Goal: Check status: Check status

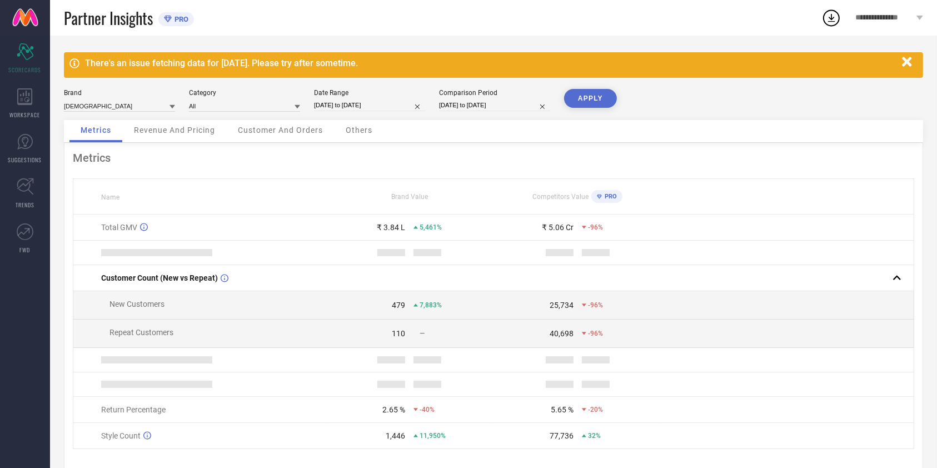
click at [333, 102] on input "[DATE] to [DATE]" at bounding box center [369, 105] width 111 height 12
select select "8"
select select "2025"
select select "9"
select select "2025"
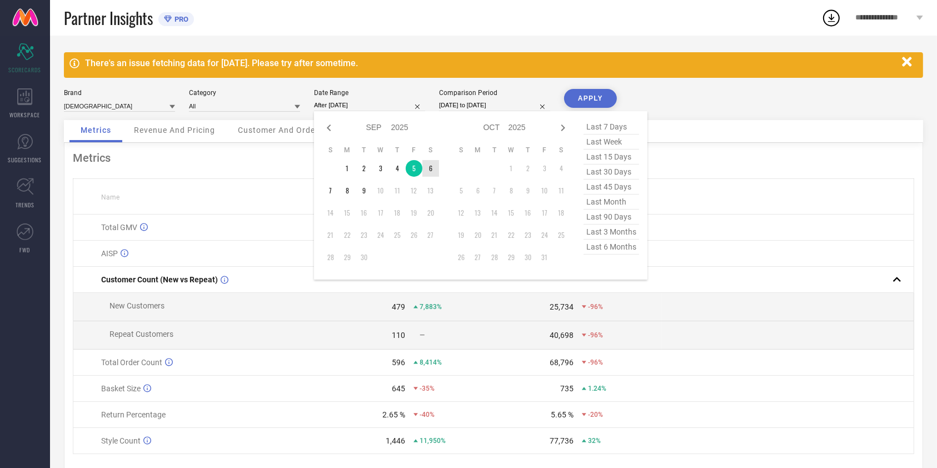
click at [431, 168] on td "6" at bounding box center [430, 168] width 17 height 17
type input "[DATE] to [DATE]"
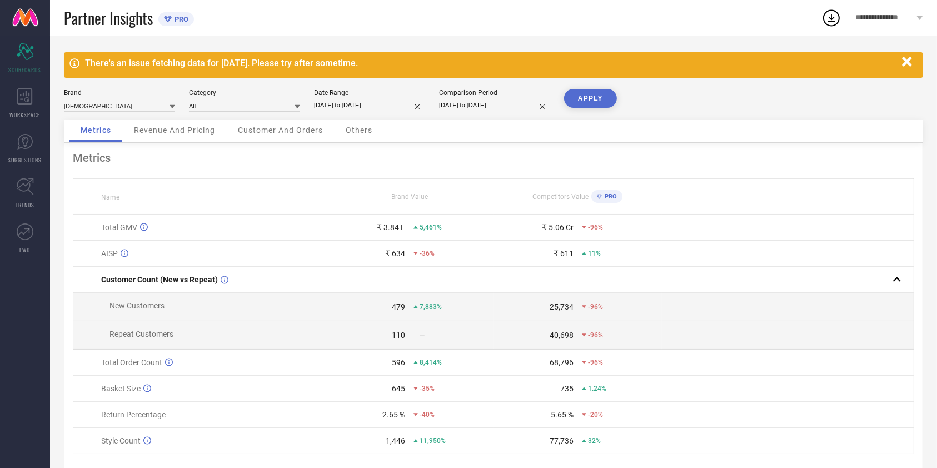
click at [582, 104] on button "APPLY" at bounding box center [590, 98] width 53 height 19
click at [358, 112] on div "Date Range [DATE] to [DATE]" at bounding box center [369, 100] width 111 height 23
click at [369, 114] on div "Brand ASIAN Category All Date Range [DATE] to [DATE] Comparison Period [DATE] t…" at bounding box center [493, 104] width 859 height 31
click at [378, 106] on input "[DATE] to [DATE]" at bounding box center [369, 105] width 111 height 12
select select "8"
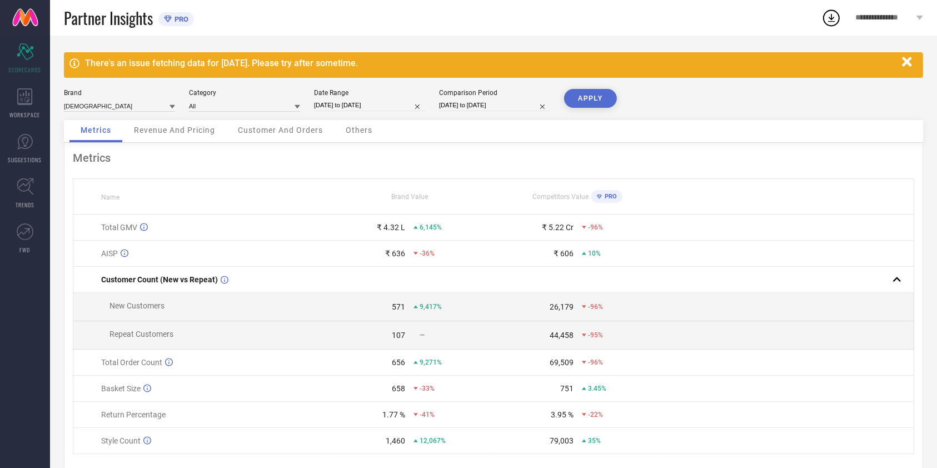
select select "2025"
select select "9"
select select "2025"
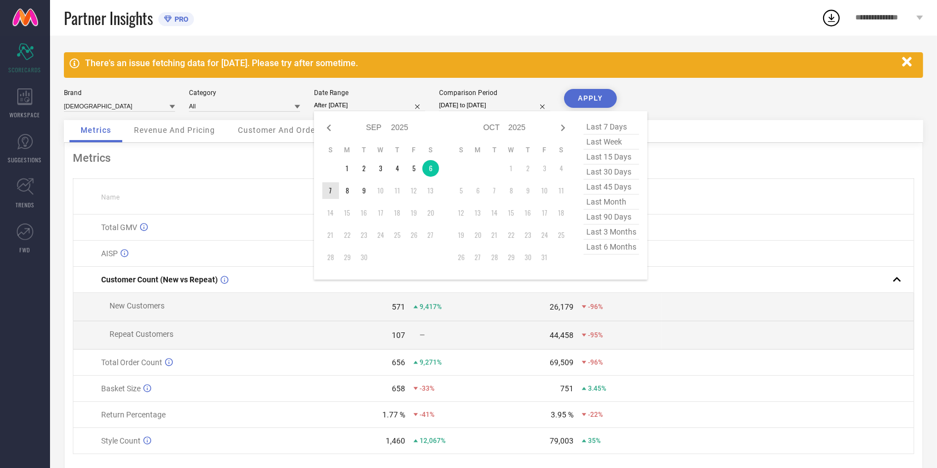
click at [331, 191] on td "7" at bounding box center [330, 190] width 17 height 17
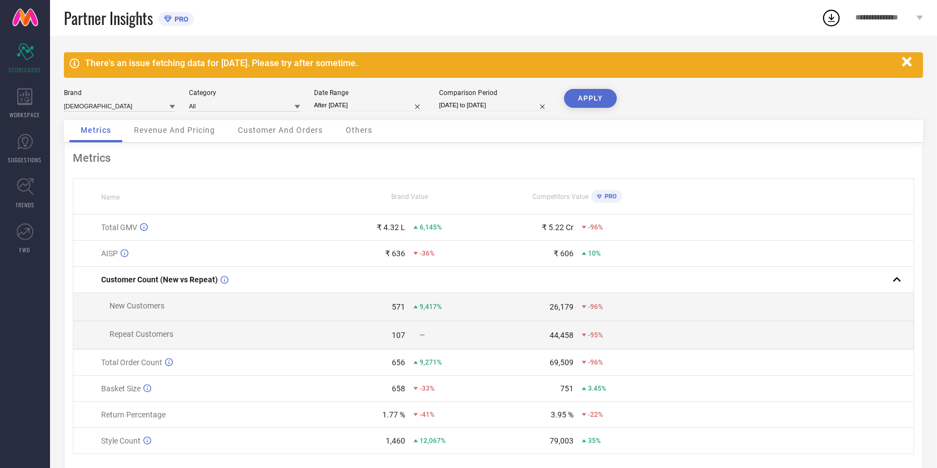
type input "[DATE] to [DATE]"
click at [583, 103] on button "APPLY" at bounding box center [590, 98] width 53 height 19
click at [375, 98] on div "Date Range [DATE] to [DATE]" at bounding box center [369, 100] width 111 height 23
select select "8"
select select "2025"
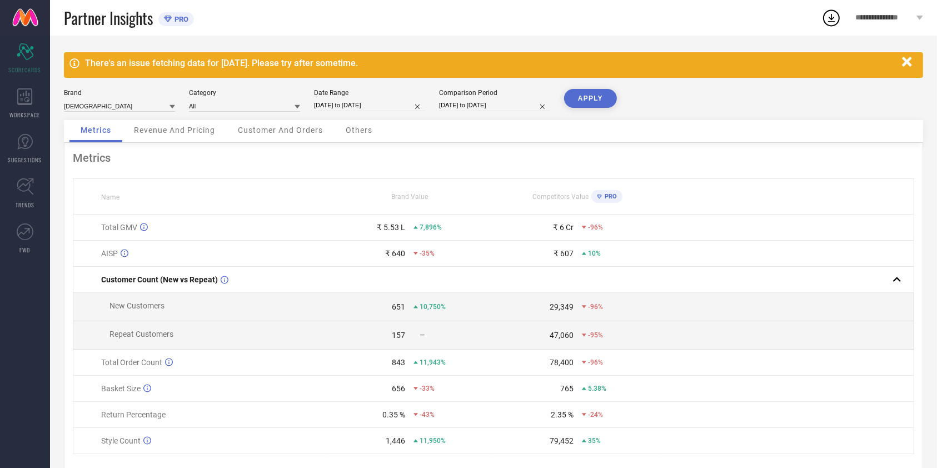
select select "9"
select select "2025"
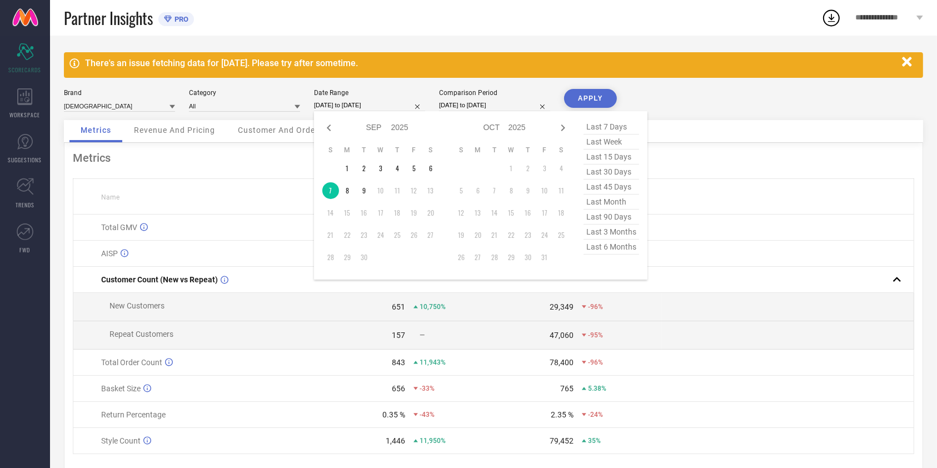
click at [396, 102] on input "[DATE] to [DATE]" at bounding box center [369, 105] width 111 height 12
click at [347, 193] on td "8" at bounding box center [347, 190] width 17 height 17
type input "[DATE] to [DATE]"
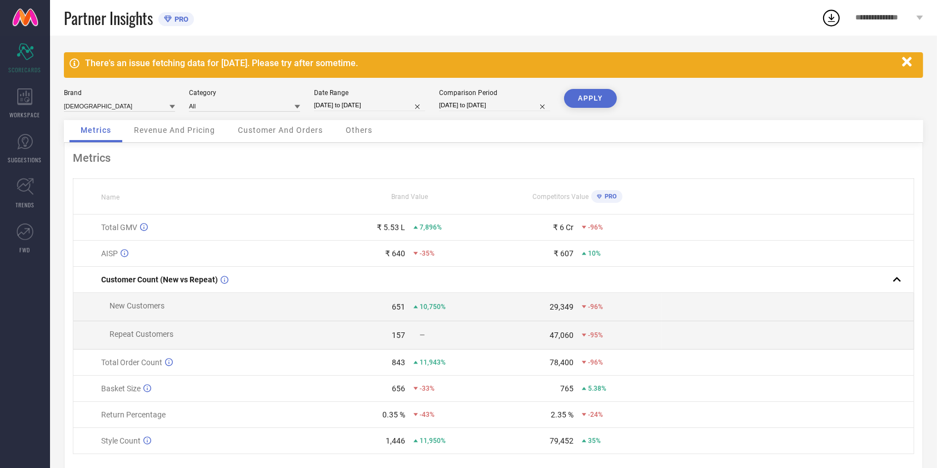
click at [596, 91] on button "APPLY" at bounding box center [590, 98] width 53 height 19
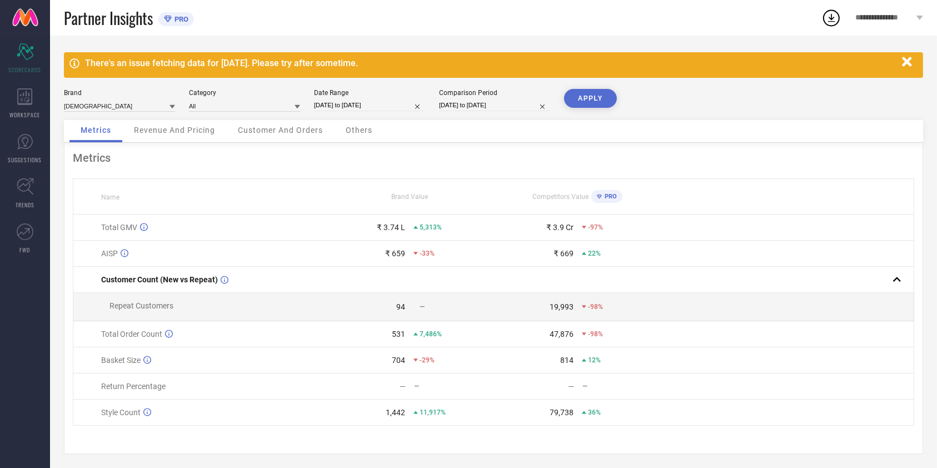
click at [329, 97] on div "Date Range [DATE] to [DATE]" at bounding box center [369, 100] width 111 height 23
select select "8"
select select "2025"
select select "9"
select select "2025"
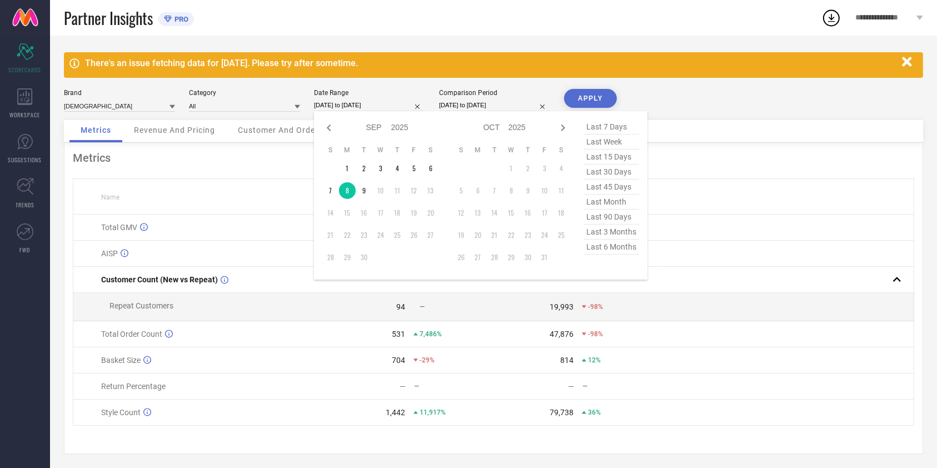
click at [343, 104] on input "[DATE] to [DATE]" at bounding box center [369, 105] width 111 height 12
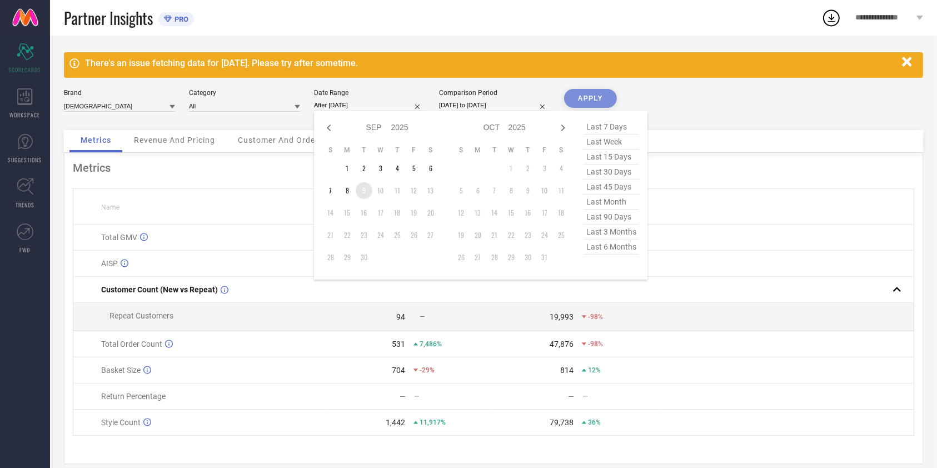
click at [367, 186] on td "9" at bounding box center [364, 190] width 17 height 17
type input "[DATE] to [DATE]"
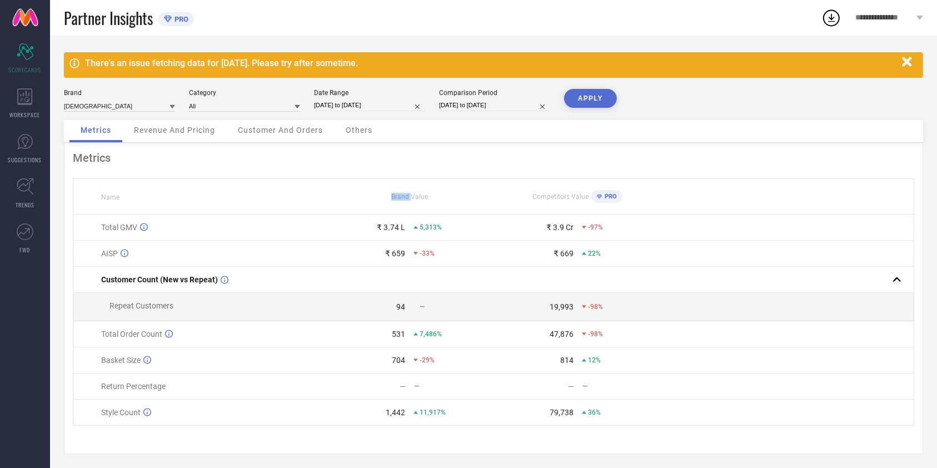
click at [366, 198] on div "Brand Value" at bounding box center [409, 197] width 167 height 8
click at [591, 98] on button "APPLY" at bounding box center [590, 98] width 53 height 19
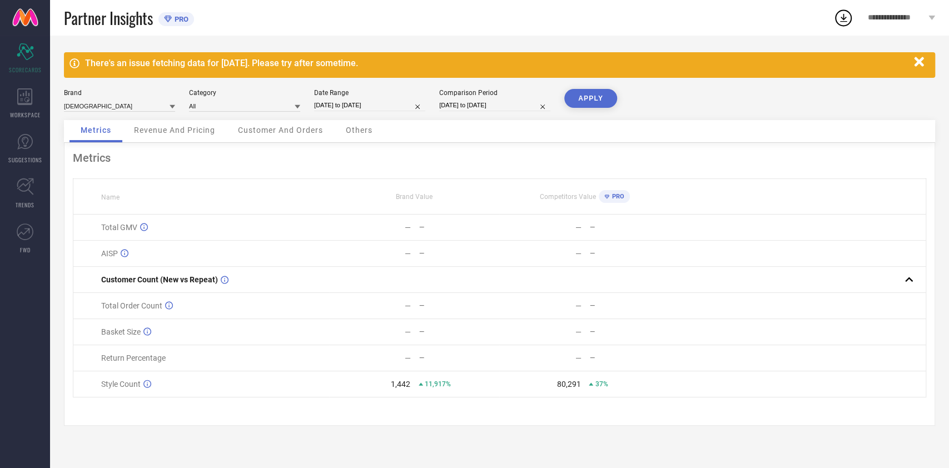
click at [333, 106] on input "[DATE] to [DATE]" at bounding box center [369, 105] width 111 height 12
select select "8"
select select "2025"
select select "9"
select select "2025"
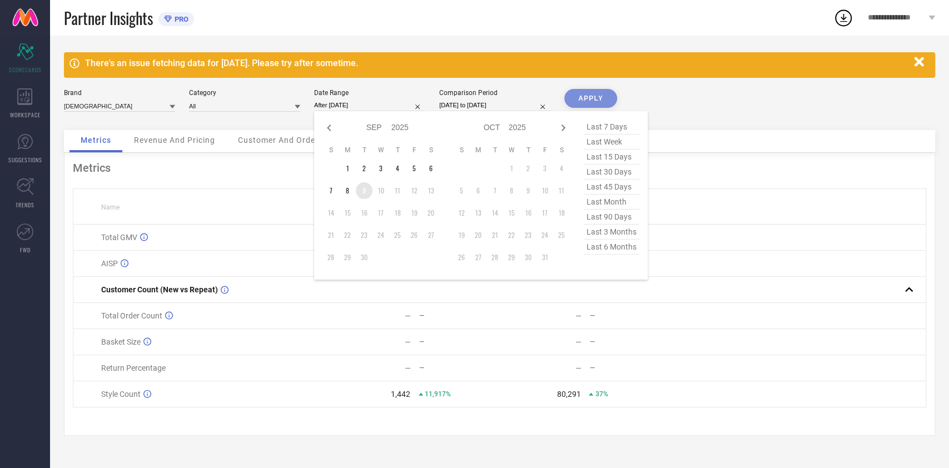
click at [361, 186] on td "9" at bounding box center [364, 190] width 17 height 17
type input "[DATE] to [DATE]"
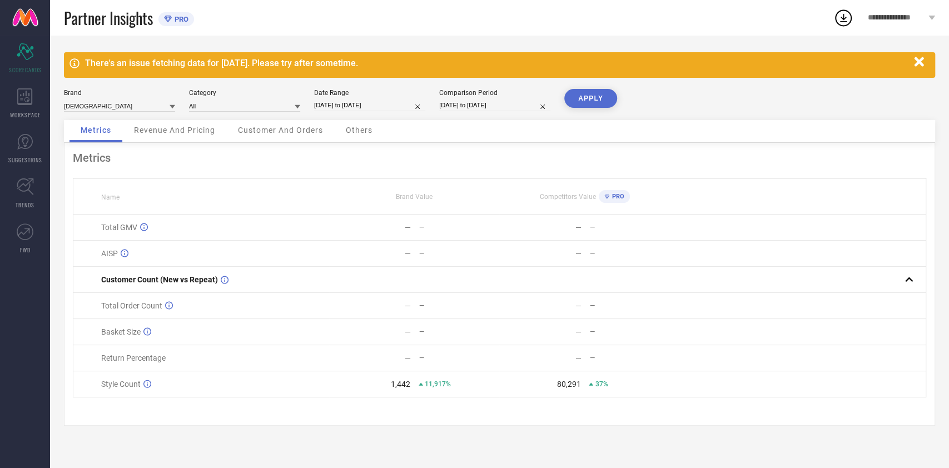
click at [601, 96] on button "APPLY" at bounding box center [590, 98] width 53 height 19
